Goal: Information Seeking & Learning: Learn about a topic

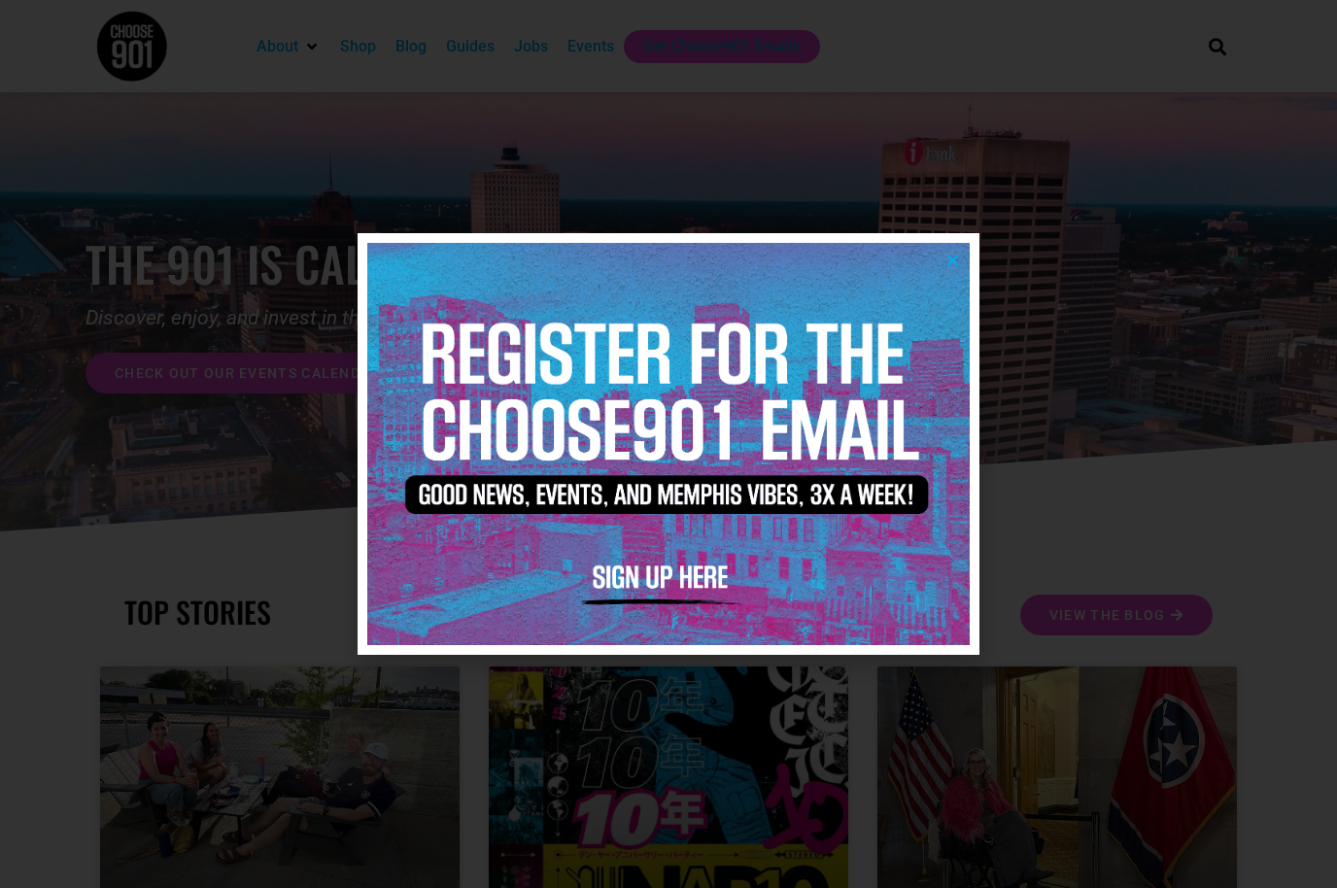
click at [948, 267] on icon "Close" at bounding box center [953, 260] width 15 height 15
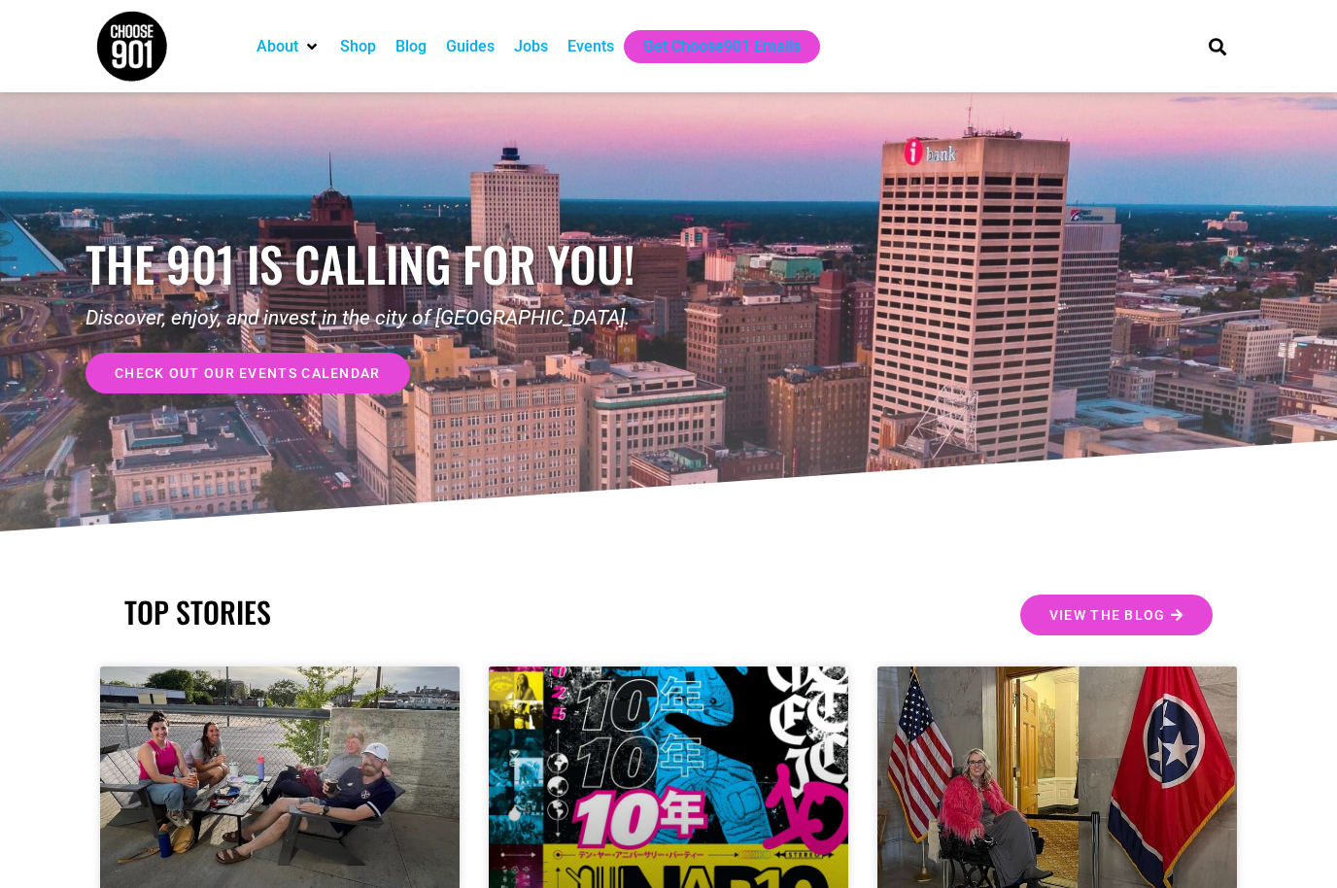
click at [536, 52] on div "Jobs" at bounding box center [531, 46] width 34 height 23
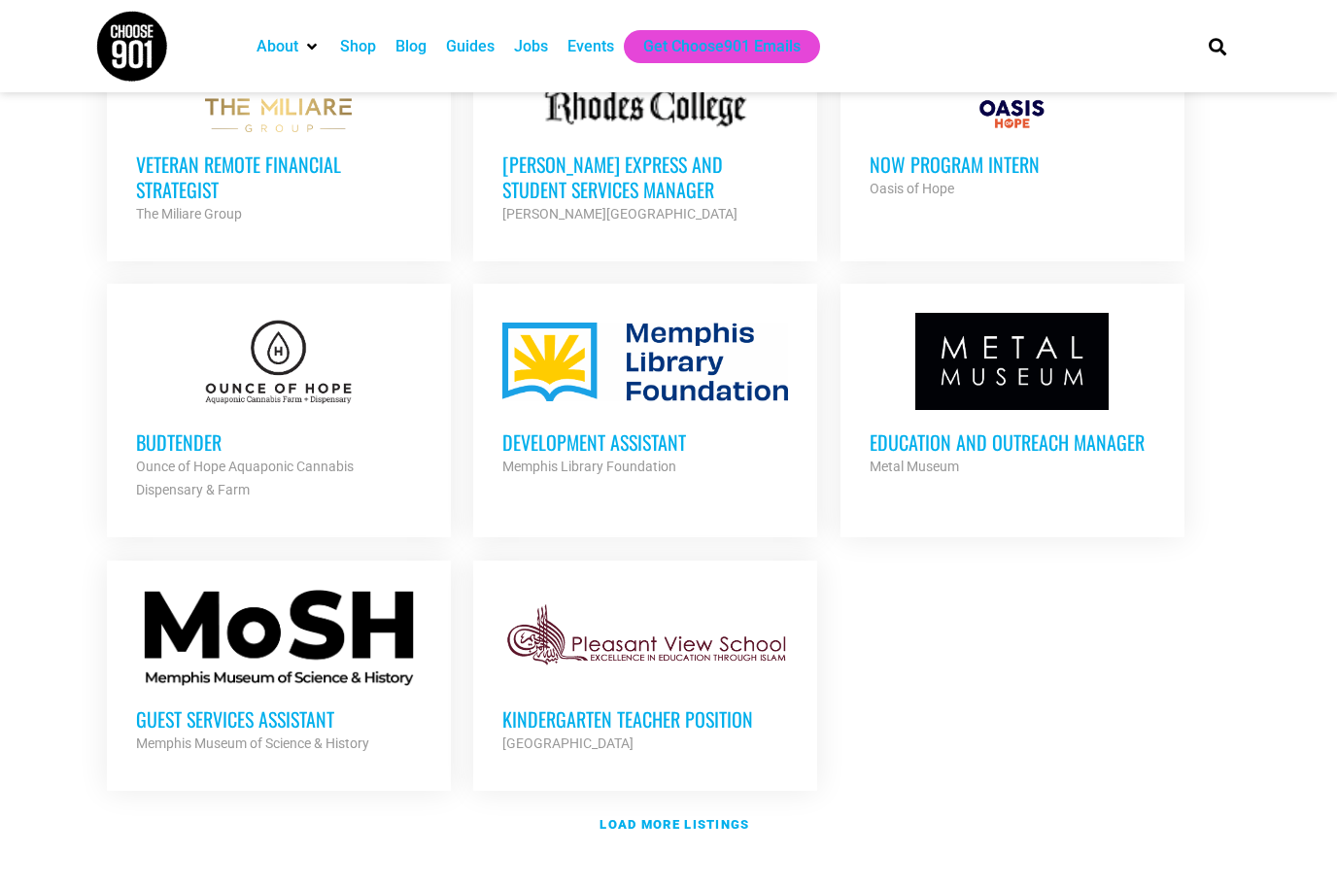
scroll to position [1982, 0]
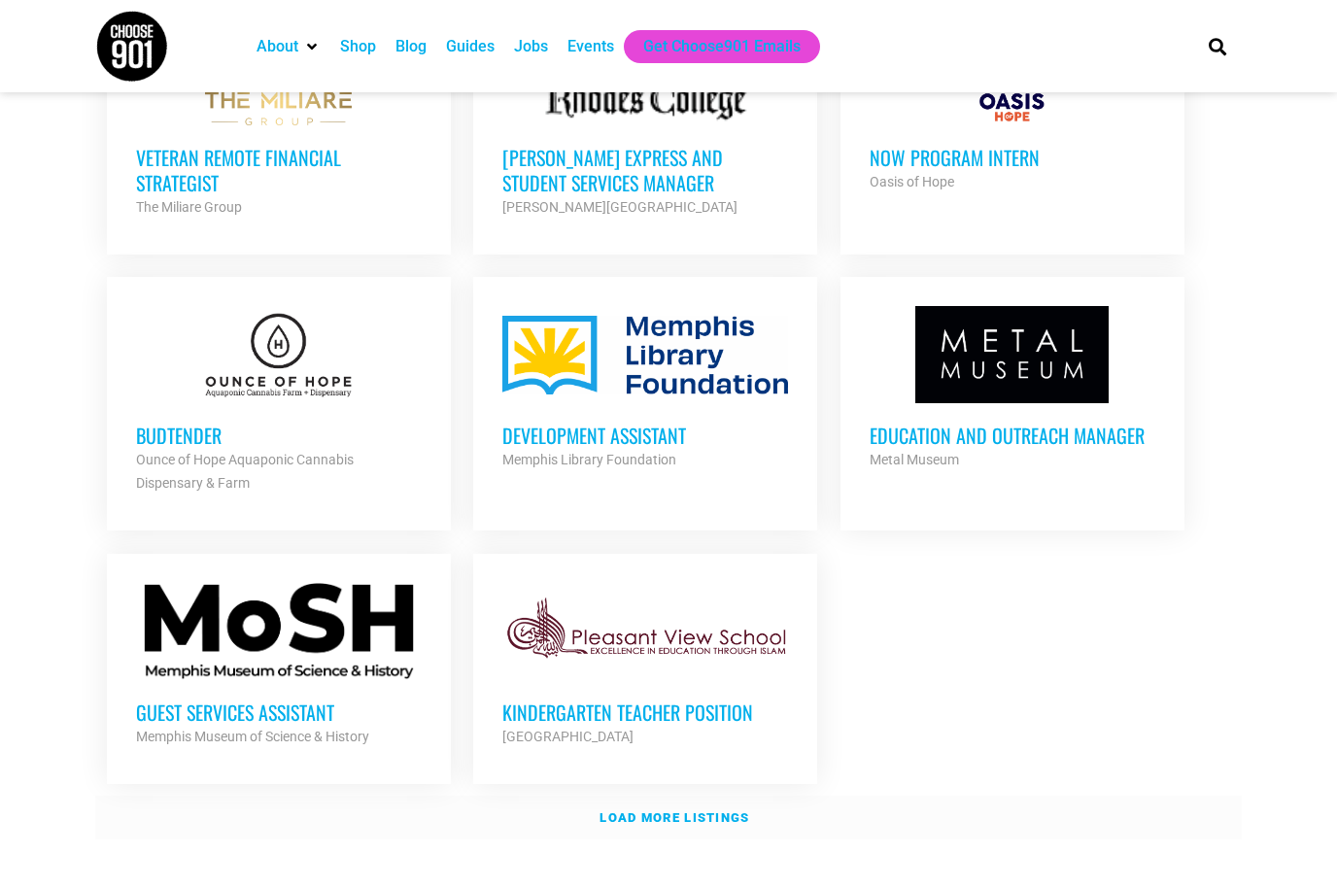
click at [678, 796] on link "Load more listings" at bounding box center [668, 818] width 1147 height 45
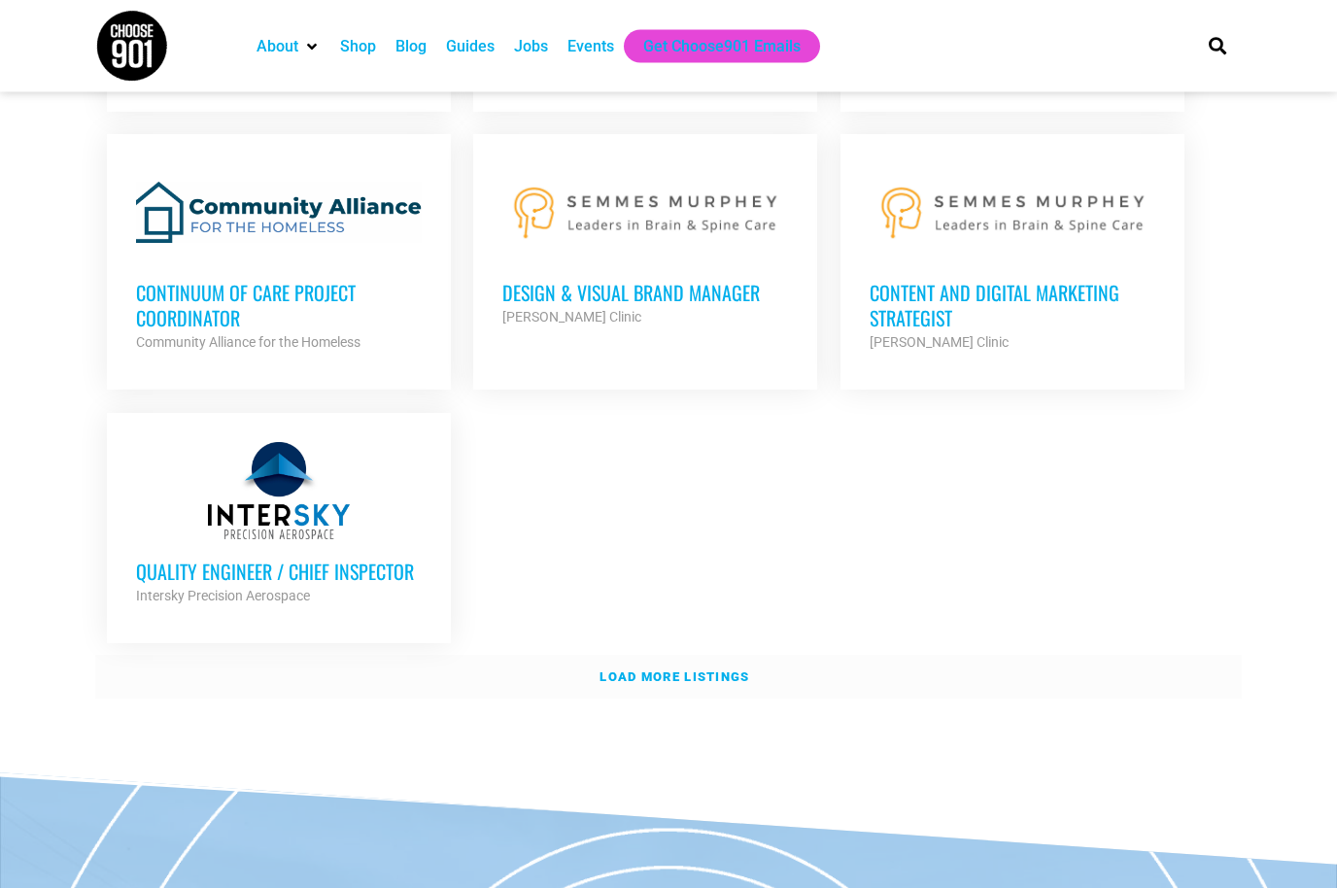
scroll to position [4119, 0]
click at [691, 655] on link "Load more listings" at bounding box center [668, 677] width 1147 height 45
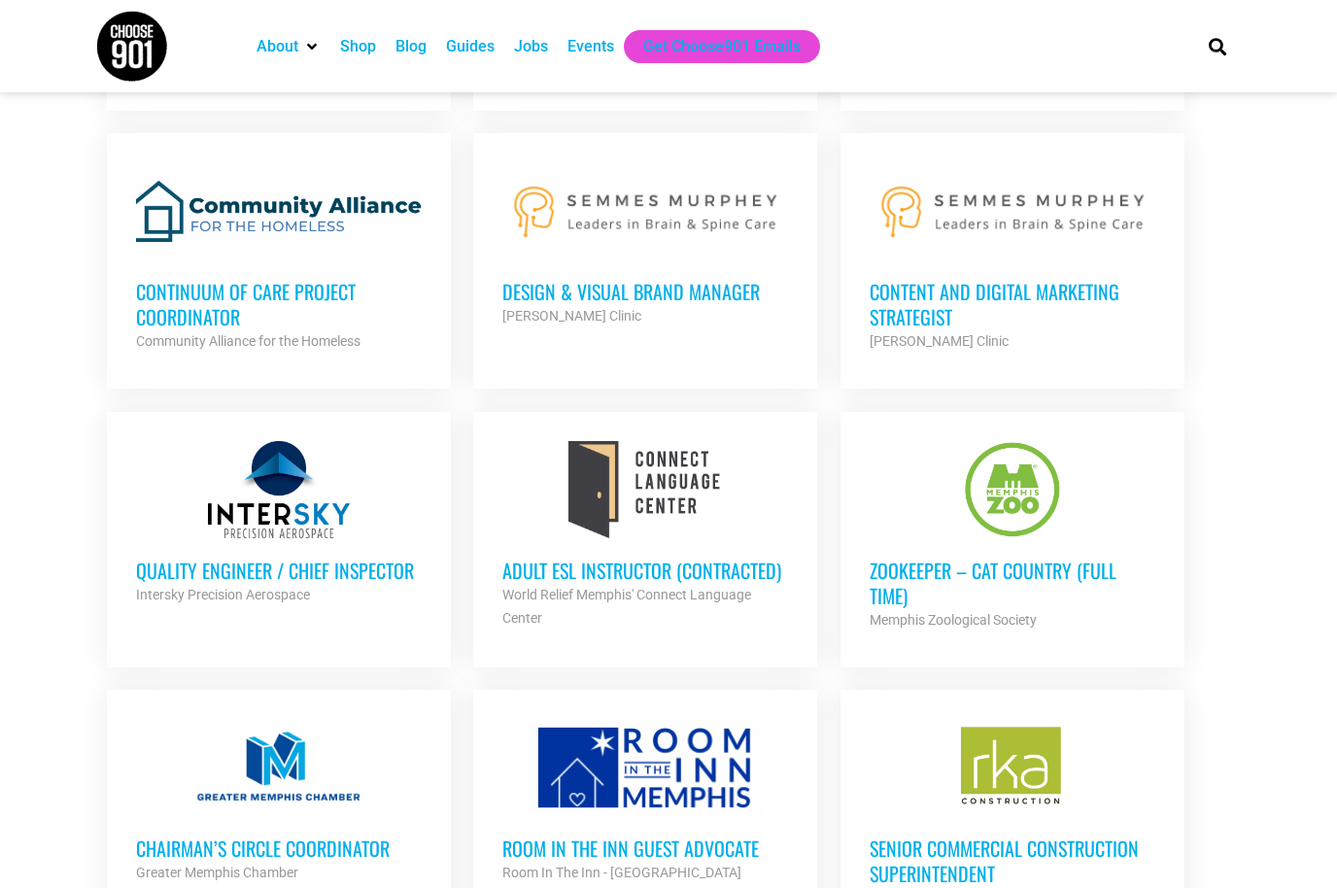
click at [673, 558] on h3 "Adult ESL Instructor (Contracted)" at bounding box center [645, 570] width 286 height 25
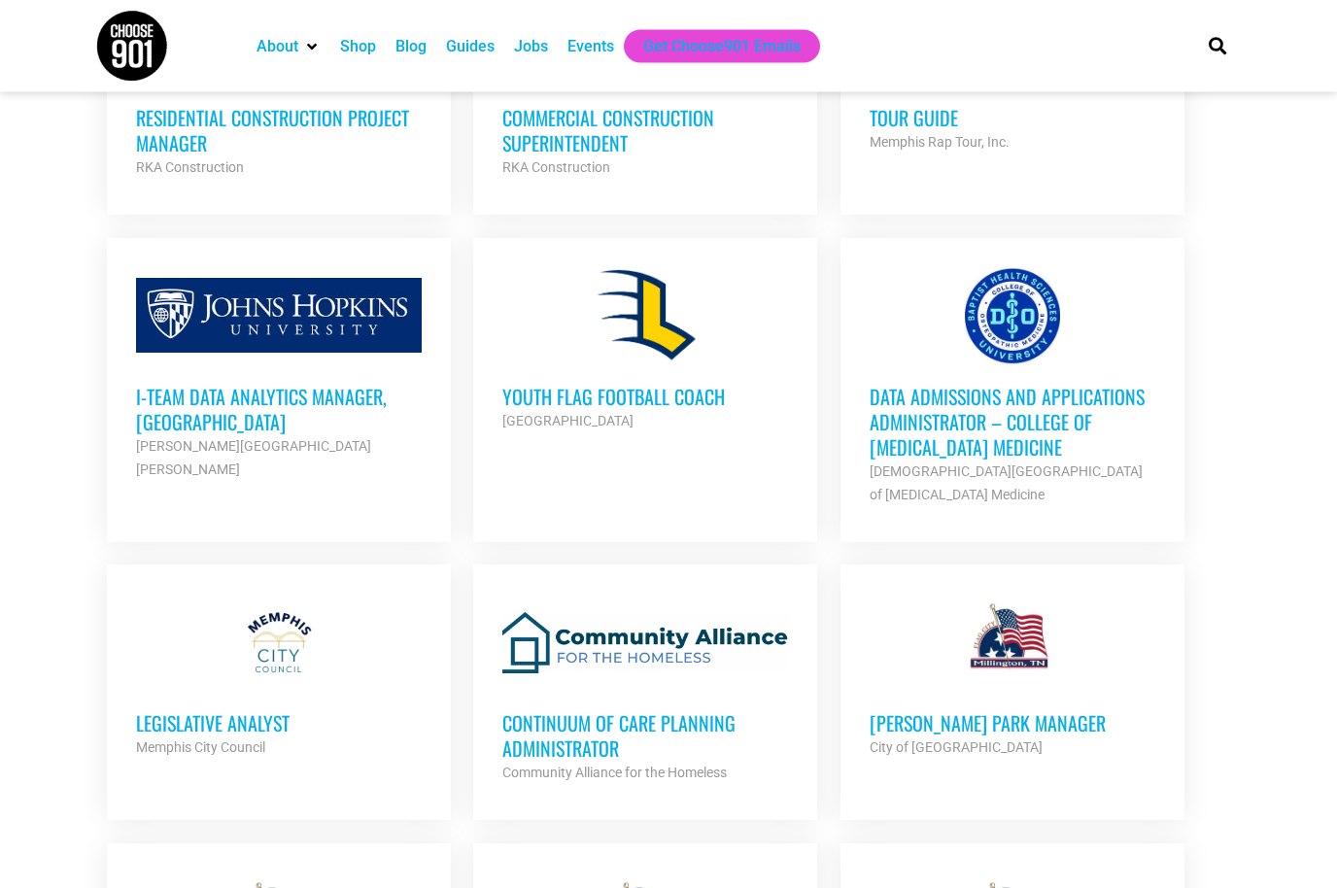
scroll to position [5114, 0]
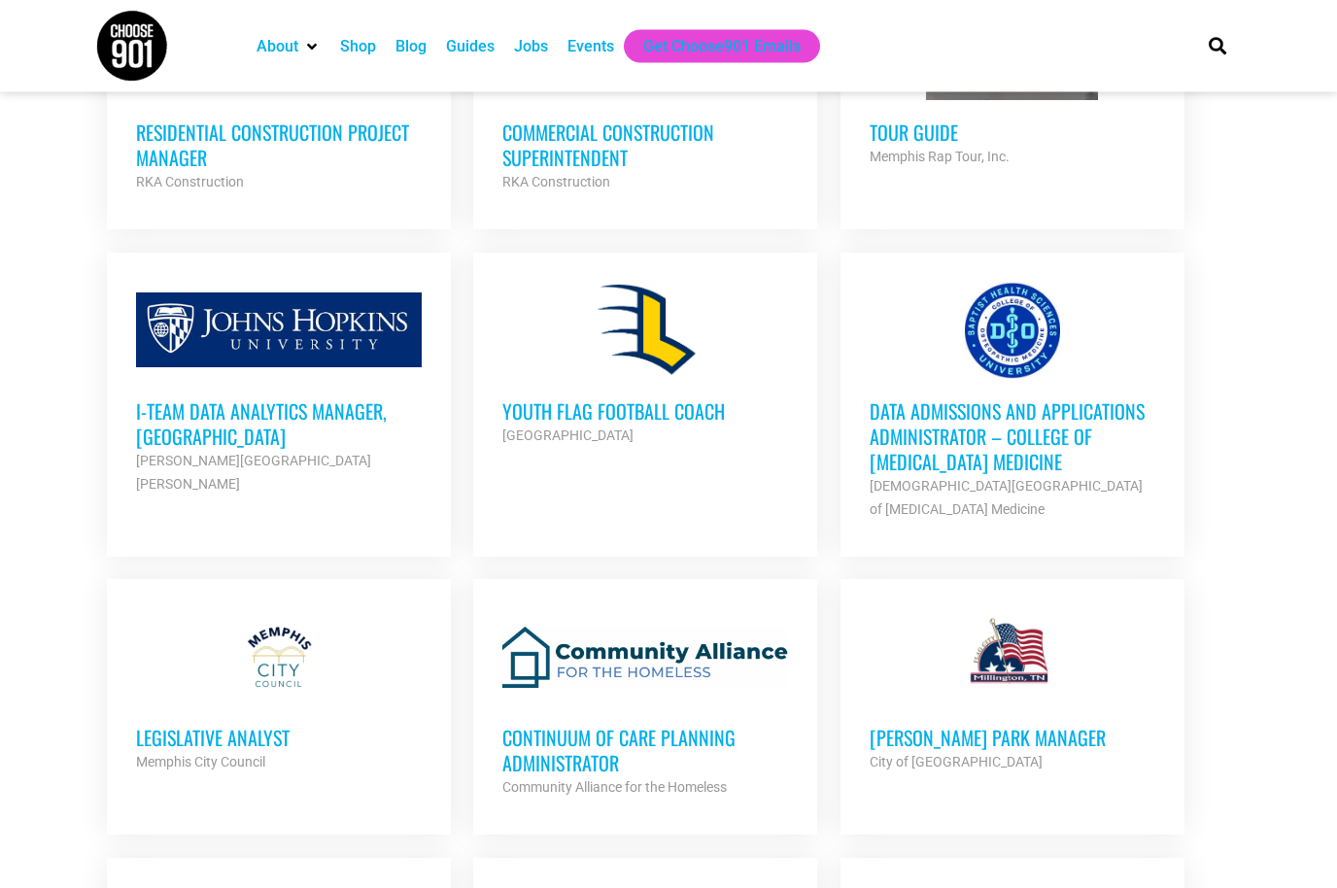
click at [1041, 425] on h3 "Data Admissions and Applications Administrator – College of Osteopathic Medicine" at bounding box center [1013, 437] width 286 height 76
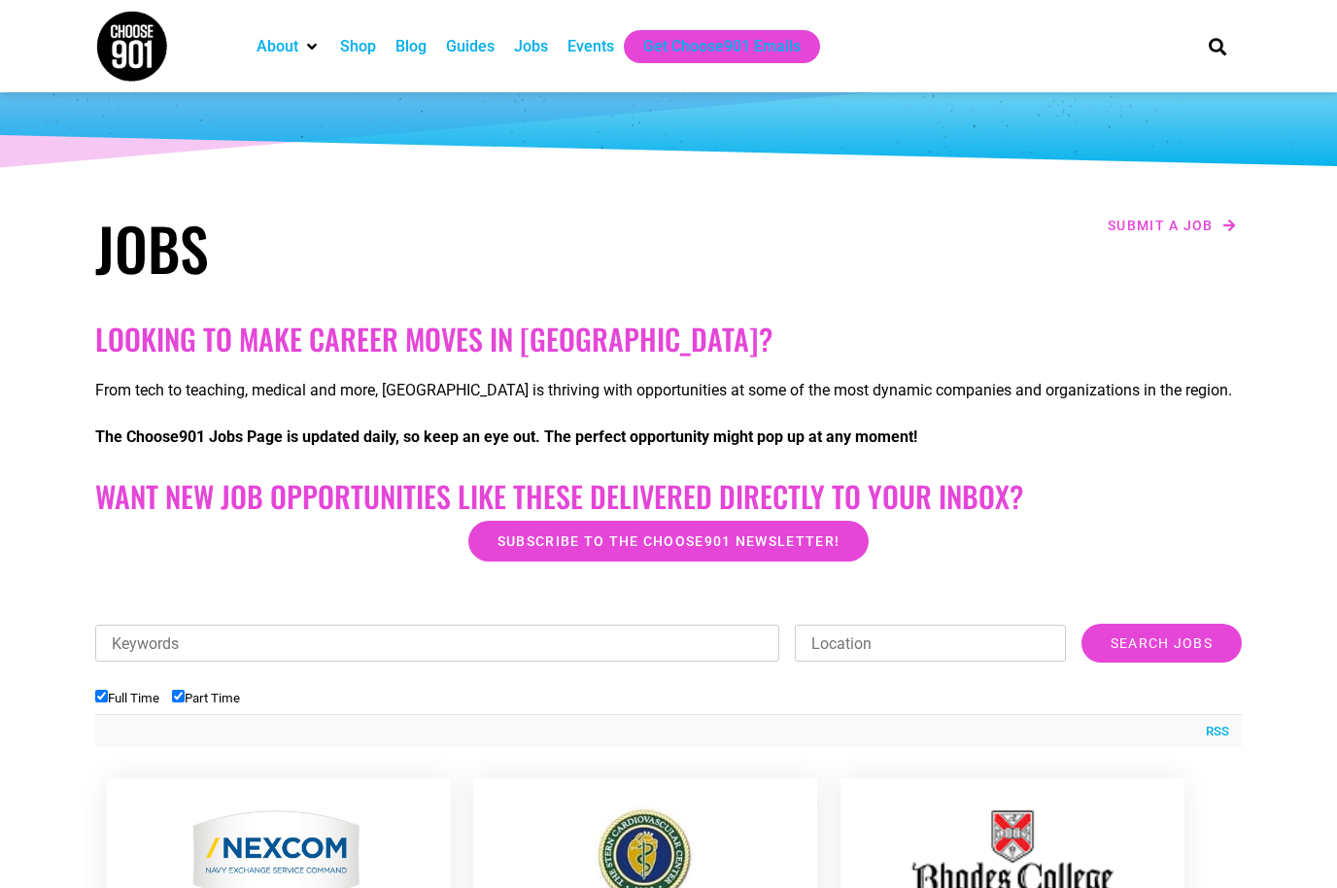
scroll to position [0, 0]
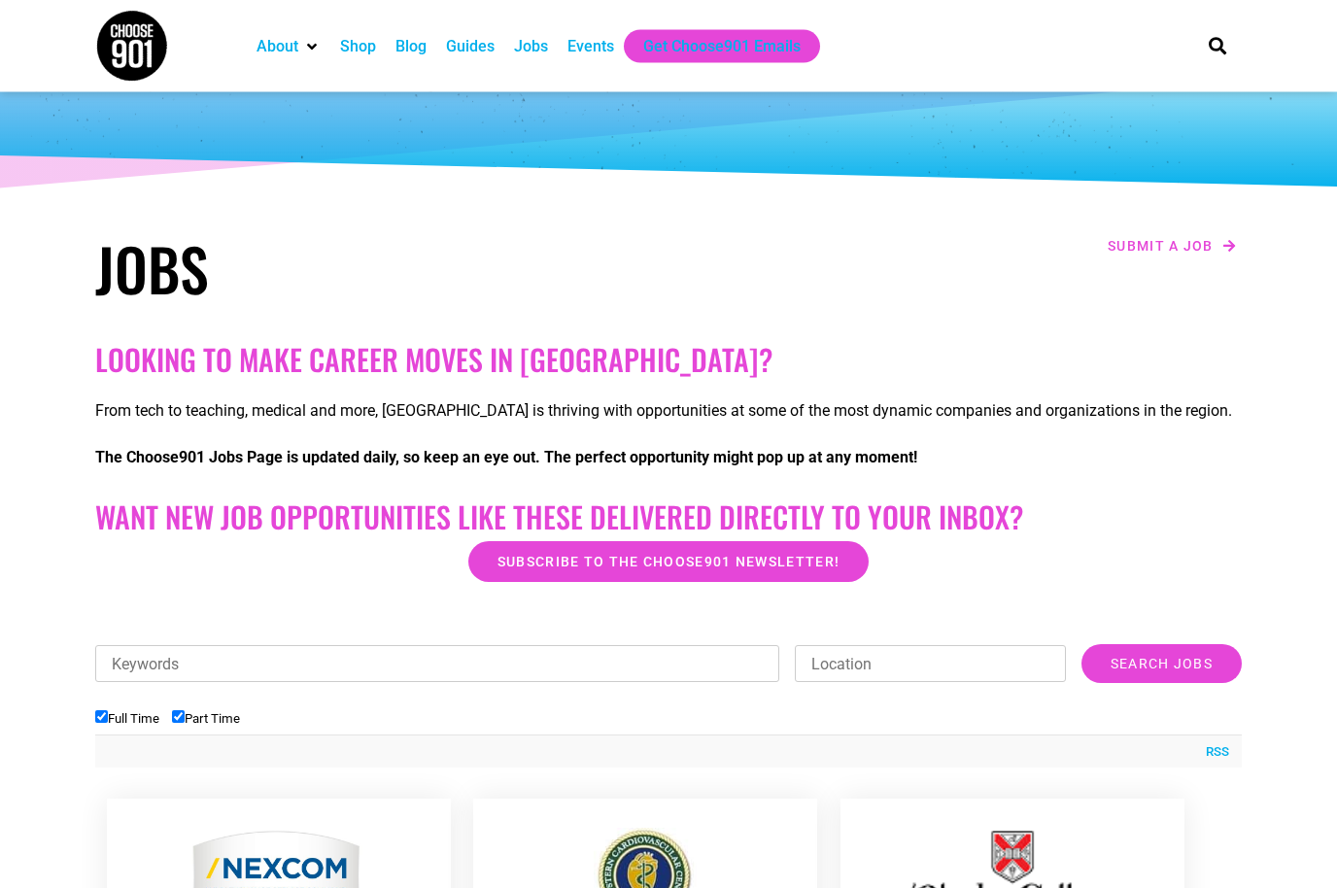
click at [108, 716] on input "Full Time" at bounding box center [101, 717] width 13 height 13
checkbox input "false"
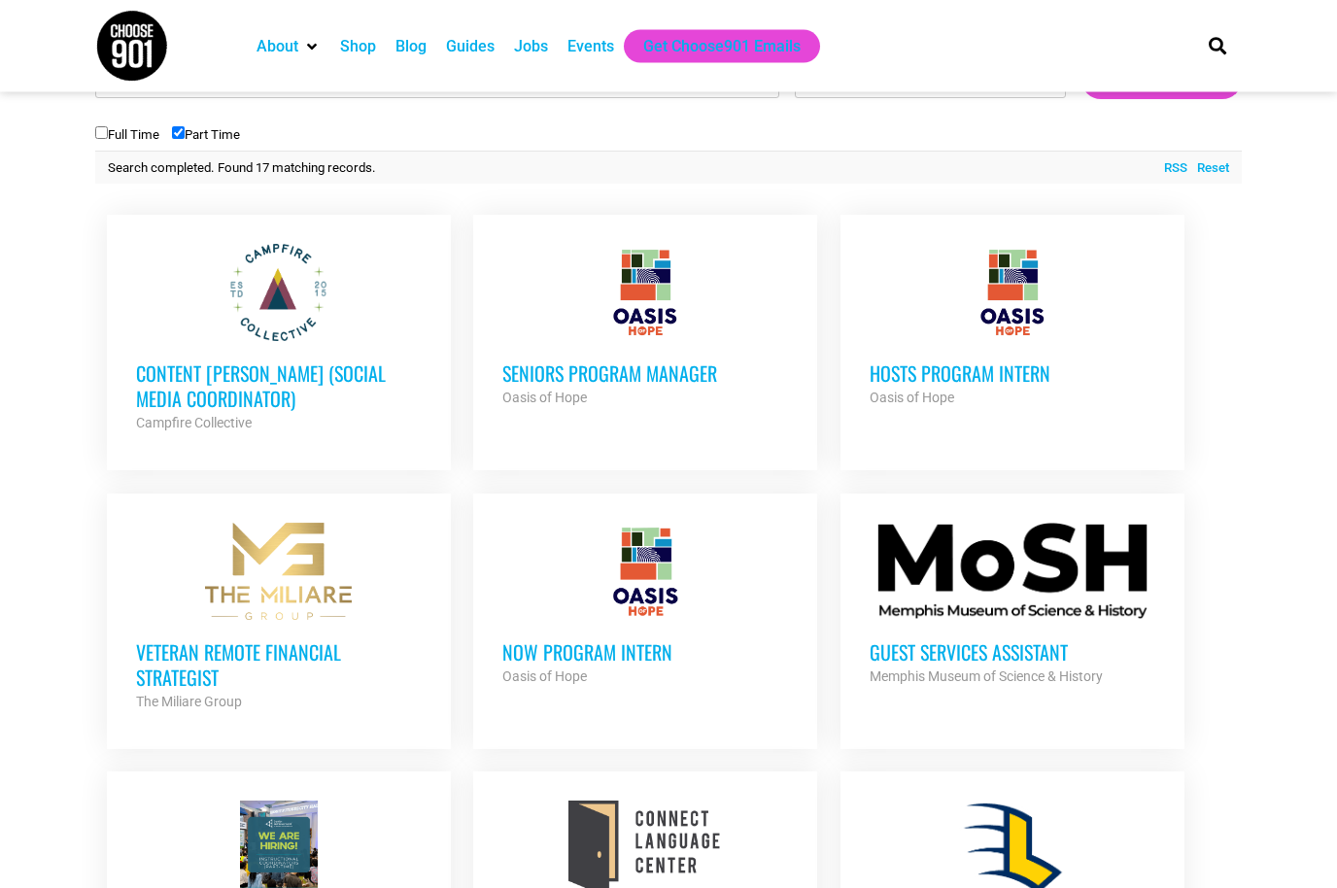
scroll to position [676, 0]
click at [200, 382] on h3 "Content Kindler (Social Media Coordinator)" at bounding box center [279, 386] width 286 height 51
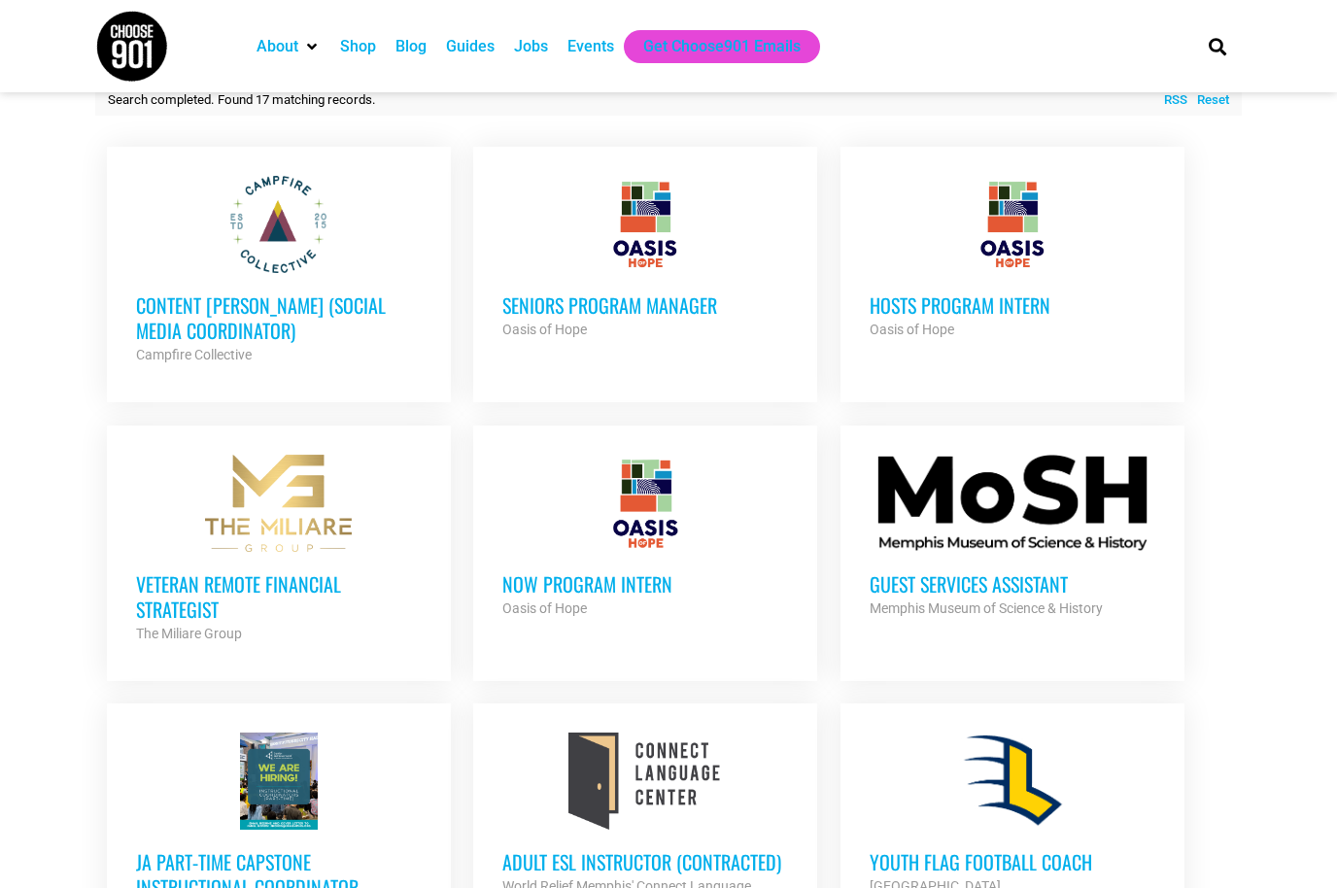
click at [197, 323] on h3 "Content Kindler (Social Media Coordinator)" at bounding box center [279, 318] width 286 height 51
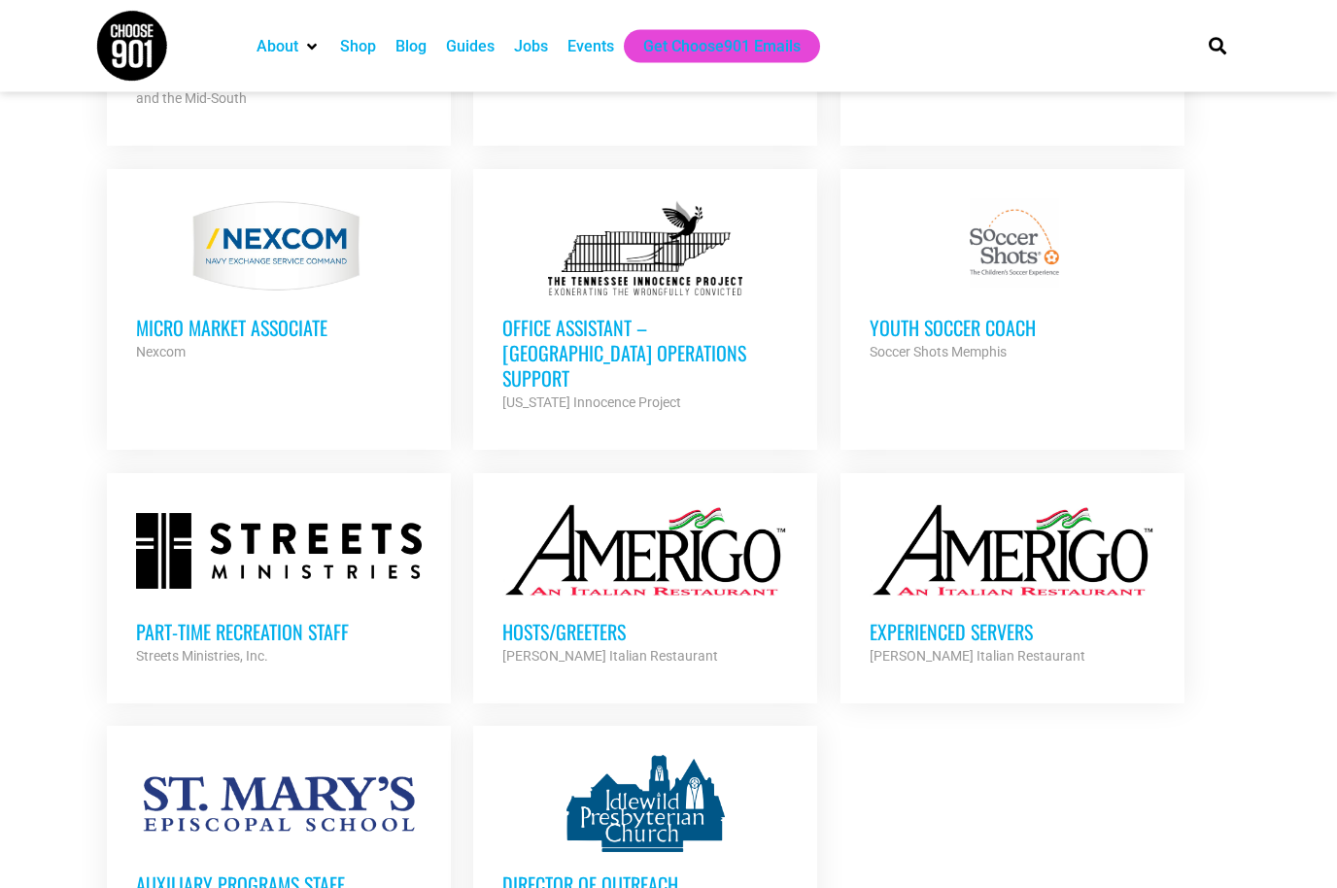
scroll to position [1582, 0]
click at [208, 871] on h3 "Auxiliary Programs Staff" at bounding box center [279, 883] width 286 height 25
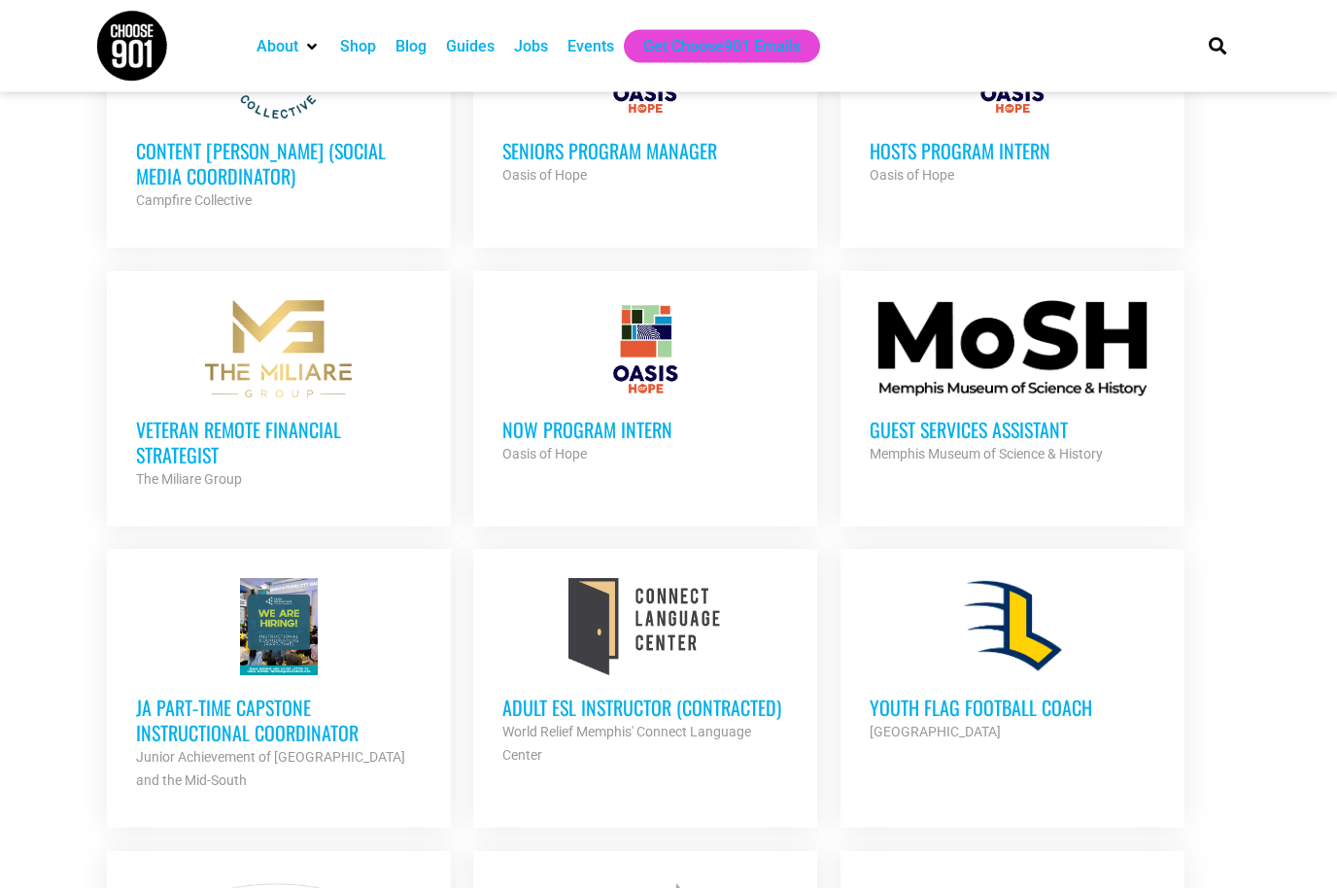
scroll to position [907, 0]
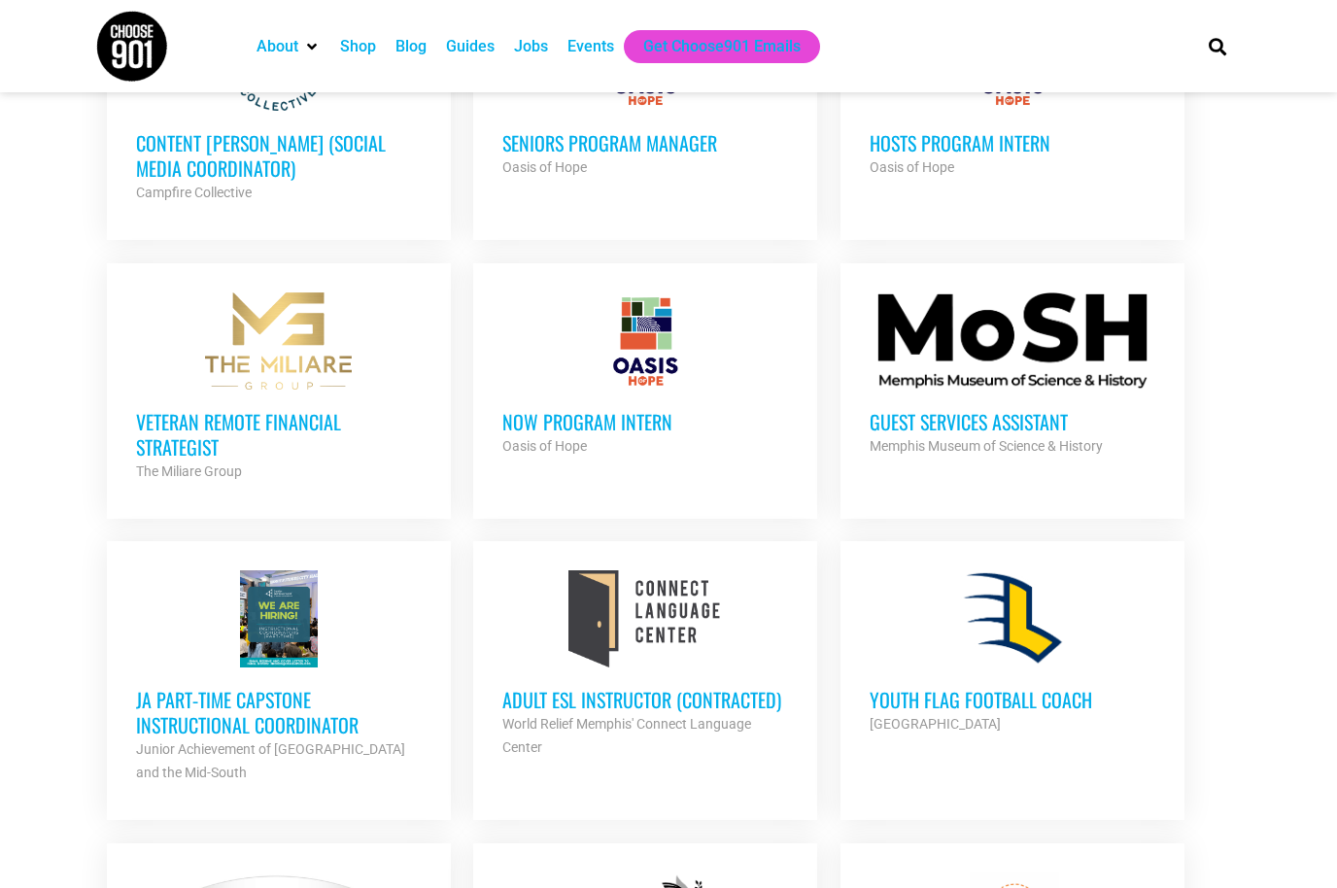
click at [627, 413] on h3 "NOW Program Intern" at bounding box center [645, 421] width 286 height 25
